Goal: Transaction & Acquisition: Book appointment/travel/reservation

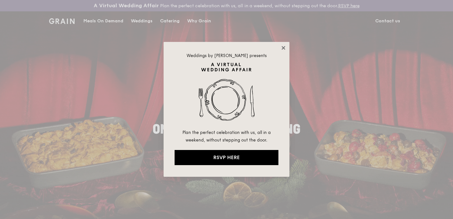
click at [283, 48] on icon at bounding box center [283, 47] width 3 height 3
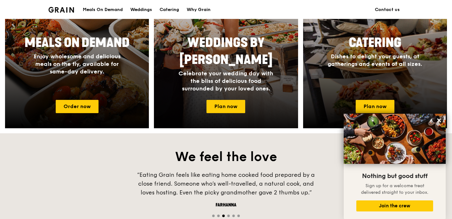
scroll to position [318, 0]
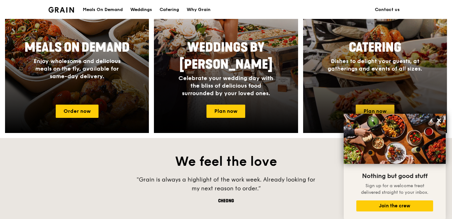
click at [368, 108] on link "Plan now" at bounding box center [375, 110] width 39 height 13
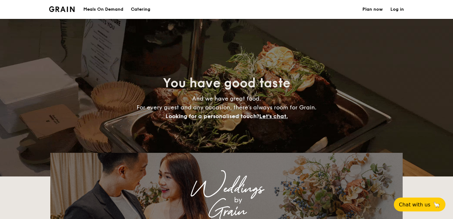
select select
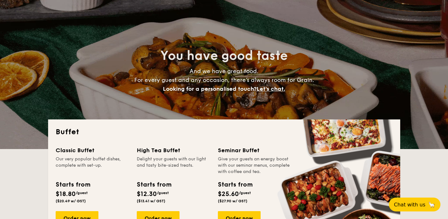
scroll to position [20, 0]
